Goal: Task Accomplishment & Management: Use online tool/utility

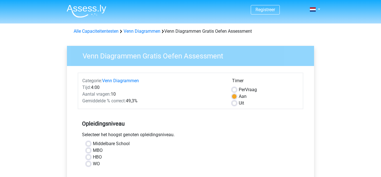
click at [93, 142] on label "Middelbare School" at bounding box center [111, 143] width 37 height 7
click at [89, 142] on input "Middelbare School" at bounding box center [88, 143] width 4 height 6
radio input "true"
click at [239, 104] on label "Uit" at bounding box center [241, 103] width 5 height 7
click at [236, 104] on input "Uit" at bounding box center [234, 103] width 4 height 6
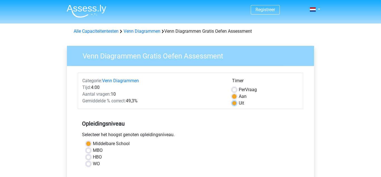
radio input "true"
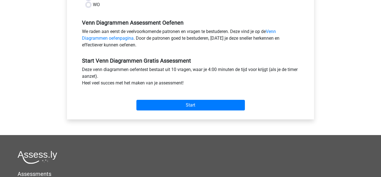
scroll to position [160, 0]
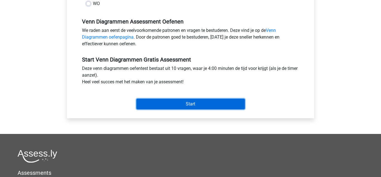
click at [233, 106] on input "Start" at bounding box center [191, 104] width 109 height 11
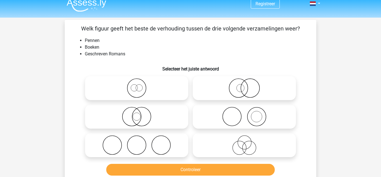
scroll to position [7, 0]
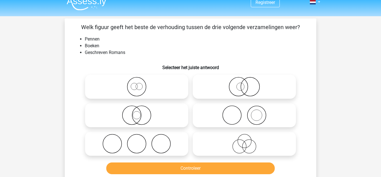
click at [161, 80] on icon at bounding box center [136, 87] width 99 height 20
click at [140, 80] on input "radio" at bounding box center [139, 82] width 4 height 4
radio input "true"
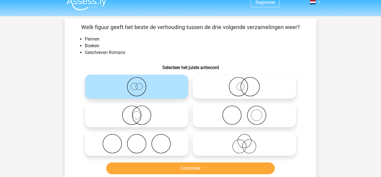
click at [235, 168] on button "Controleer" at bounding box center [190, 168] width 169 height 12
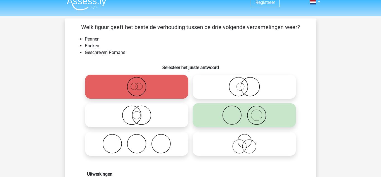
scroll to position [0, 0]
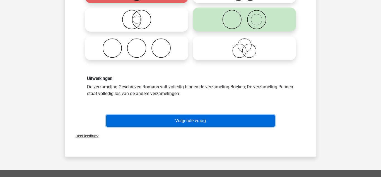
click at [265, 120] on button "Volgende vraag" at bounding box center [190, 121] width 169 height 12
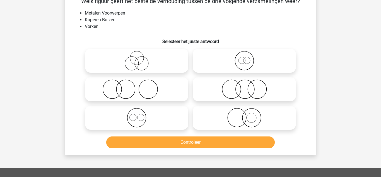
scroll to position [26, 0]
